Goal: Task Accomplishment & Management: Manage account settings

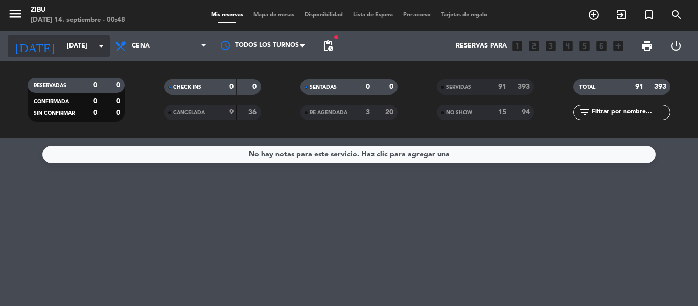
click at [62, 40] on input "[DATE]" at bounding box center [105, 45] width 86 height 17
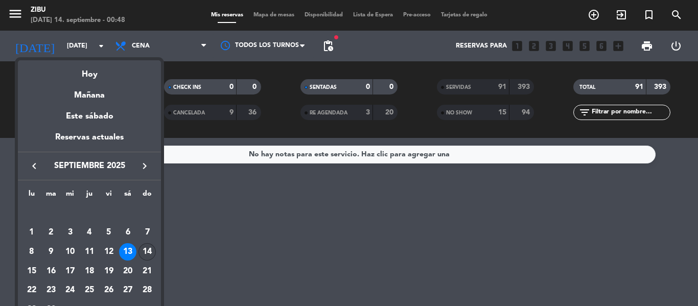
click at [147, 254] on div "14" at bounding box center [146, 251] width 17 height 17
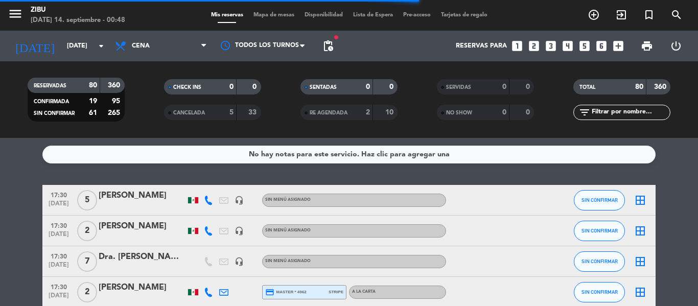
click at [45, 20] on div "[DATE] 14. septiembre - 00:48" at bounding box center [78, 20] width 94 height 10
click at [17, 11] on icon "menu" at bounding box center [15, 13] width 15 height 15
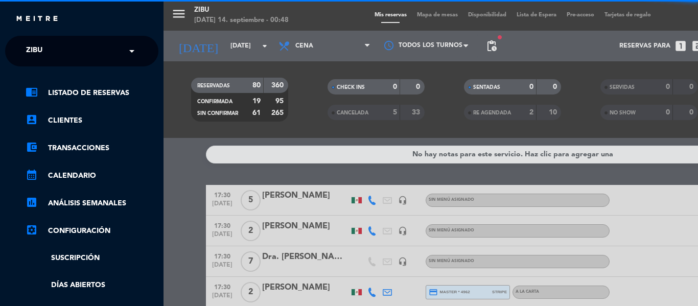
click at [205, 58] on div "menu [PERSON_NAME][DATE] 14. septiembre - 00:48 Mis reservas Mapa de mesas Disp…" at bounding box center [512, 153] width 698 height 306
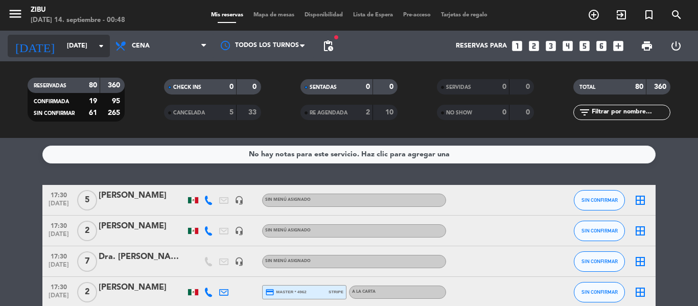
click at [72, 43] on input "[DATE]" at bounding box center [105, 45] width 86 height 17
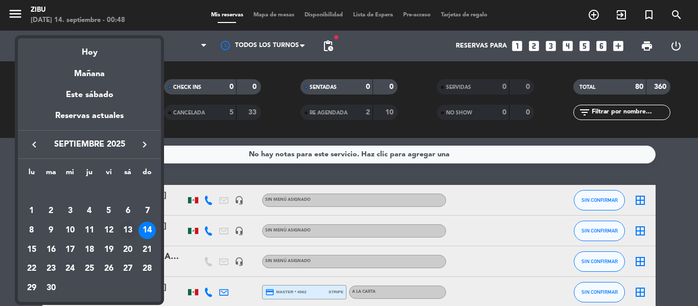
click at [126, 231] on div "13" at bounding box center [127, 230] width 17 height 17
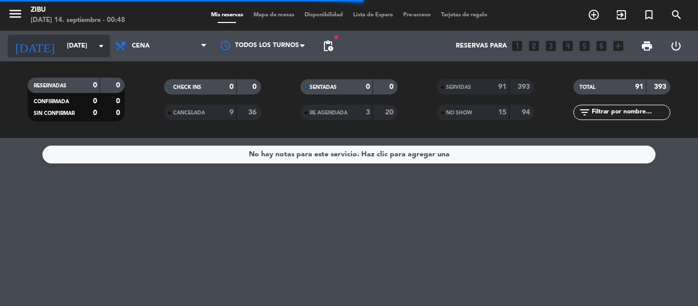
click at [75, 55] on div "[DATE] [DATE] arrow_drop_down" at bounding box center [59, 46] width 102 height 22
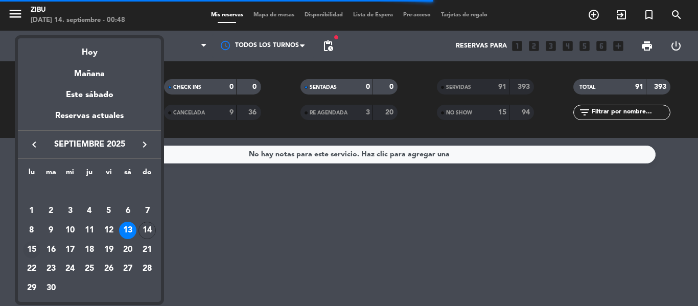
click at [32, 250] on div "15" at bounding box center [31, 249] width 17 height 17
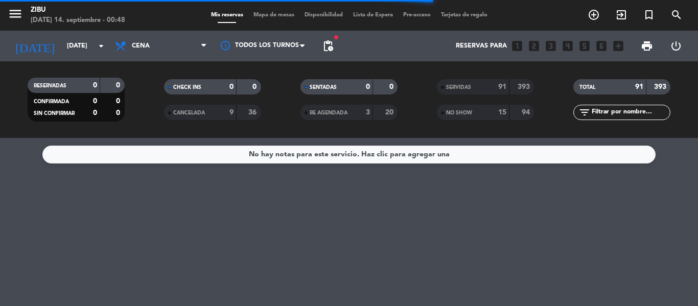
type input "[DATE]"
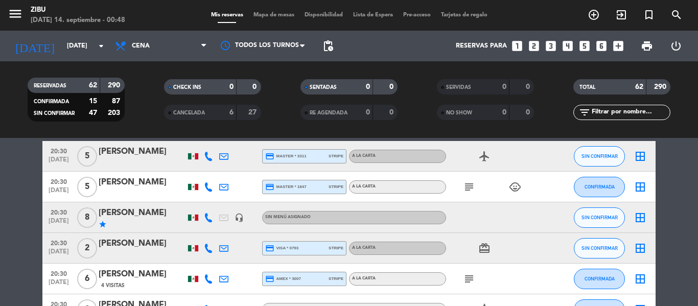
scroll to position [1141, 0]
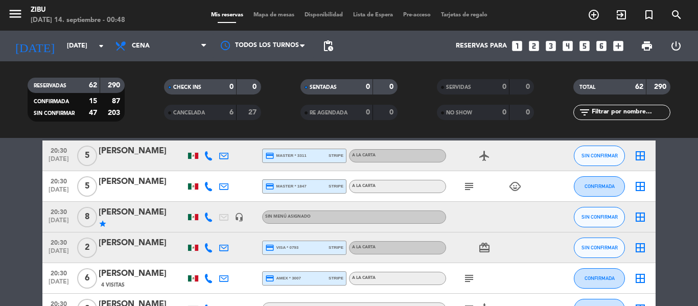
click at [101, 225] on icon "star" at bounding box center [103, 224] width 8 height 8
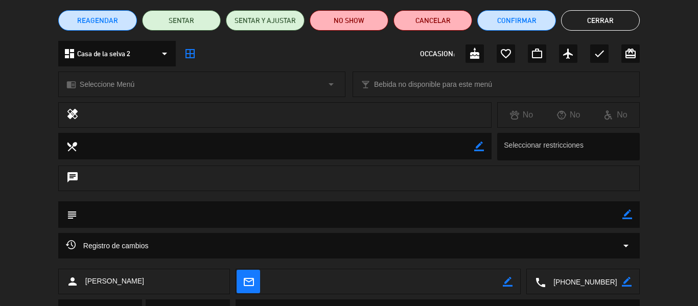
scroll to position [132, 0]
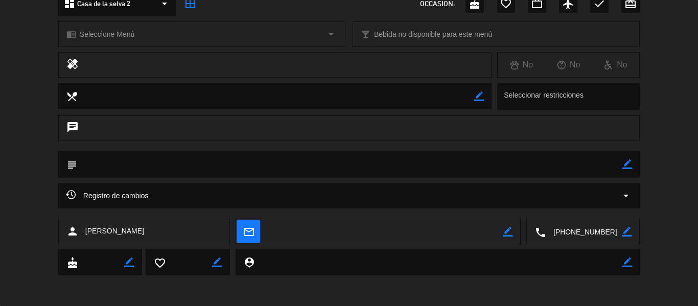
type input "[EMAIL_ADDRESS][DOMAIN_NAME]"
